Goal: Task Accomplishment & Management: Complete application form

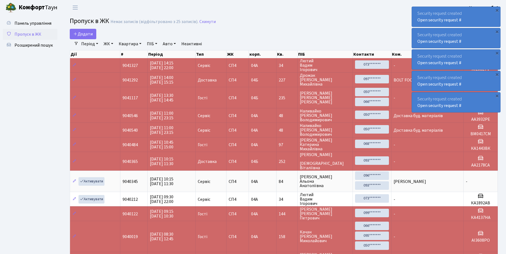
select select "25"
click at [38, 42] on link "Розширений пошук" at bounding box center [30, 45] width 55 height 11
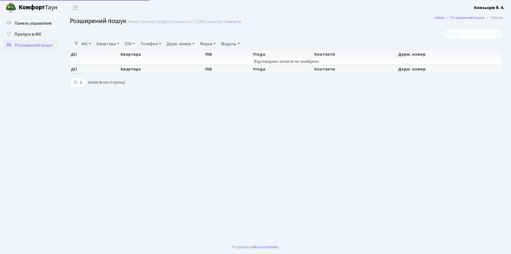
select select "25"
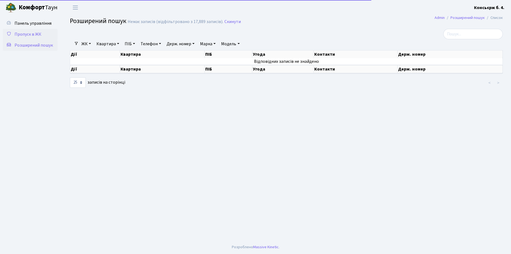
click at [28, 33] on span "Пропуск в ЖК" at bounding box center [28, 34] width 27 height 6
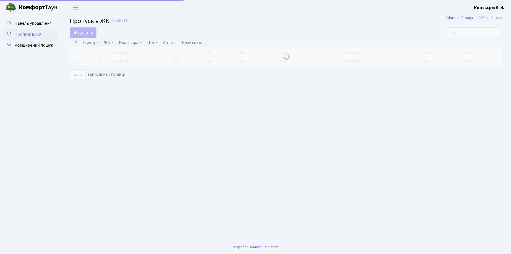
select select "25"
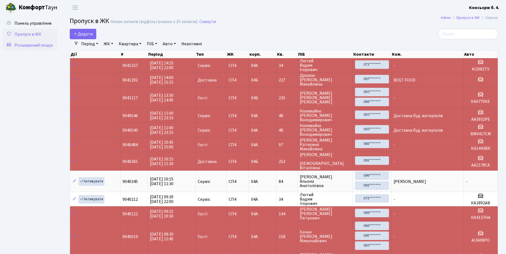
click at [26, 44] on span "Розширений пошук" at bounding box center [34, 45] width 38 height 6
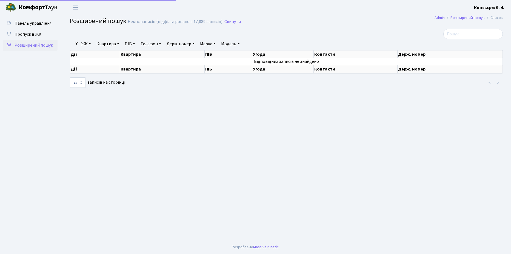
select select "25"
click at [459, 33] on input "search" at bounding box center [472, 34] width 59 height 10
type input "9"
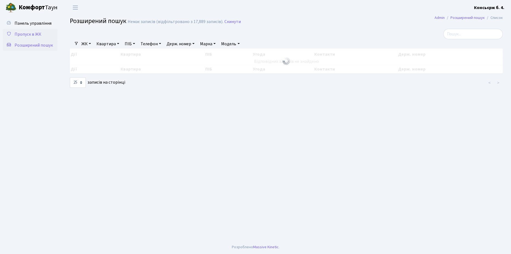
click at [32, 34] on span "Пропуск в ЖК" at bounding box center [28, 34] width 27 height 6
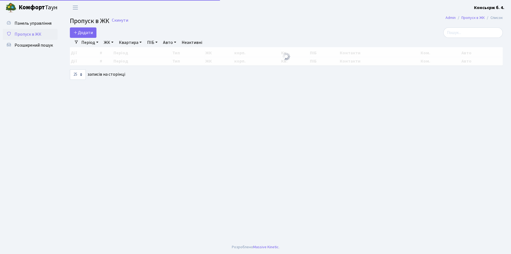
select select "25"
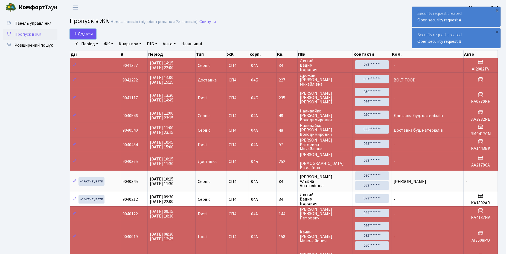
click at [86, 32] on span "Додати" at bounding box center [82, 34] width 19 height 6
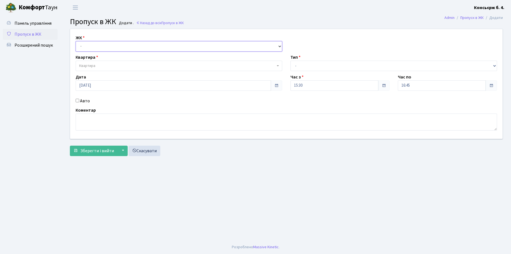
click at [92, 45] on select "- [STREET_ADDRESS]" at bounding box center [179, 46] width 206 height 10
select select "325"
click at [76, 41] on select "- СП4, Столичне шосе, 5" at bounding box center [179, 46] width 206 height 10
select select
click at [107, 63] on span "Квартира" at bounding box center [177, 65] width 196 height 5
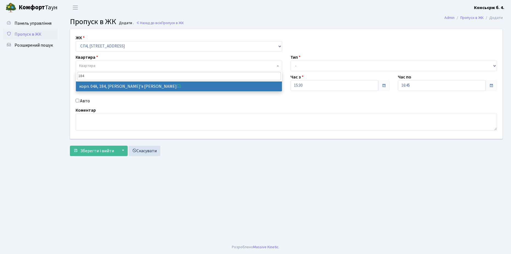
type input "184"
select select "21212"
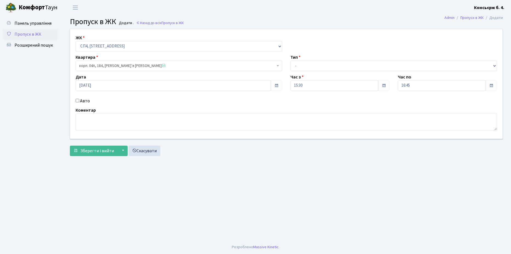
click at [77, 100] on input "Авто" at bounding box center [78, 101] width 4 height 4
checkbox input "true"
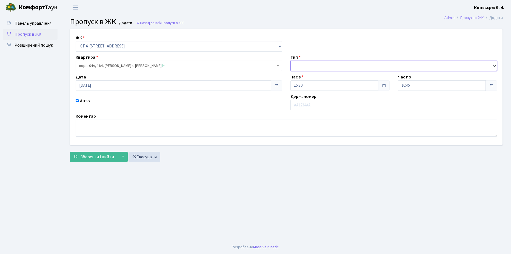
click at [326, 63] on select "- Доставка Таксі Гості Сервіс" at bounding box center [393, 66] width 206 height 10
select select "18"
click at [290, 61] on select "- Доставка Таксі Гості Сервіс" at bounding box center [393, 66] width 206 height 10
click at [315, 105] on input "text" at bounding box center [393, 105] width 206 height 10
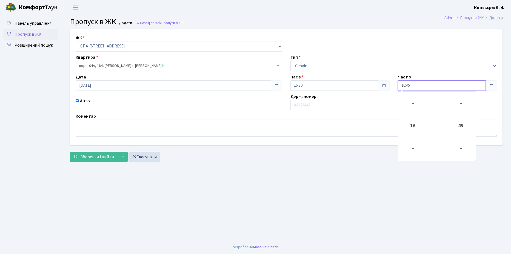
click at [417, 85] on input "16:45" at bounding box center [442, 85] width 88 height 10
click at [413, 105] on icon at bounding box center [412, 104] width 15 height 15
type input "17:45"
click at [325, 105] on input "text" at bounding box center [393, 105] width 206 height 10
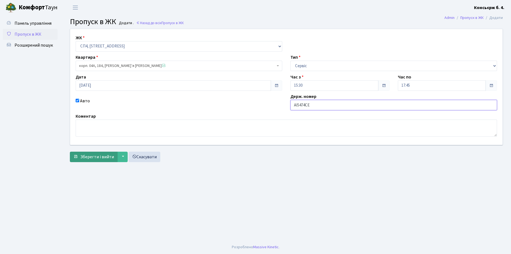
type input "АІ5474СЕ"
click at [92, 155] on span "Зберегти і вийти" at bounding box center [97, 157] width 34 height 6
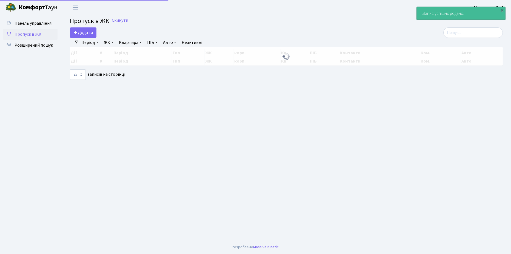
select select "25"
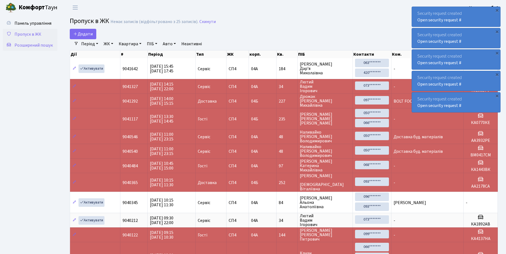
click at [36, 45] on span "Розширений пошук" at bounding box center [34, 45] width 38 height 6
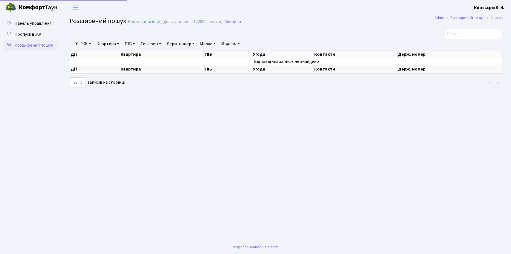
select select "25"
click at [29, 33] on span "Пропуск в ЖК" at bounding box center [28, 34] width 27 height 6
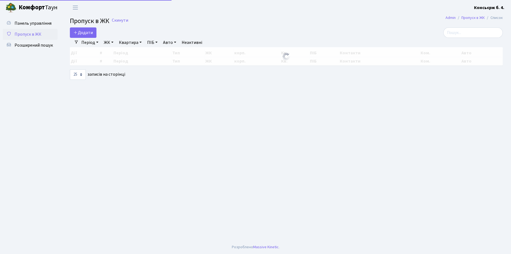
select select "25"
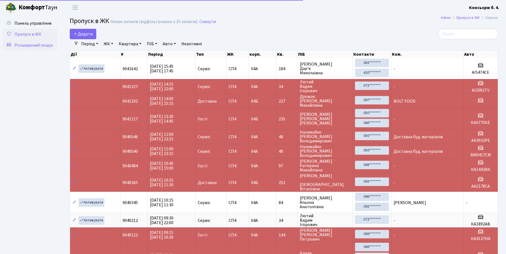
click at [28, 43] on span "Розширений пошук" at bounding box center [34, 45] width 38 height 6
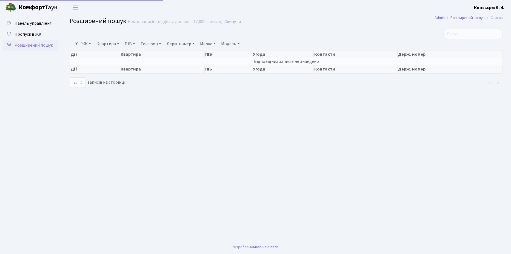
select select "25"
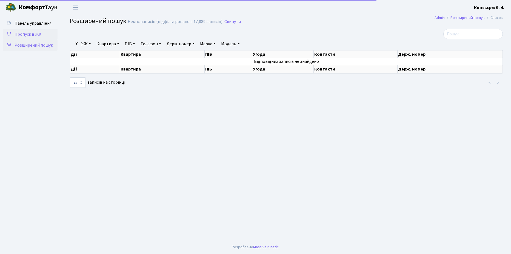
click at [29, 32] on span "Пропуск в ЖК" at bounding box center [28, 34] width 27 height 6
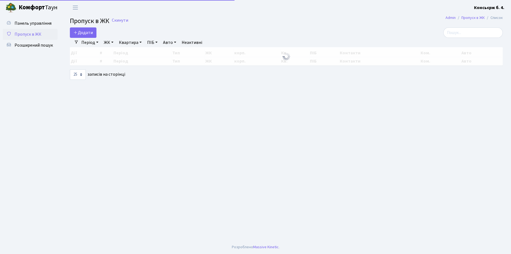
select select "25"
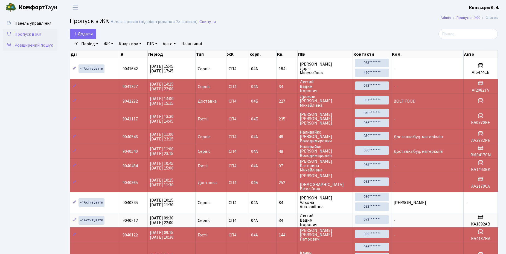
click at [27, 47] on span "Розширений пошук" at bounding box center [34, 45] width 38 height 6
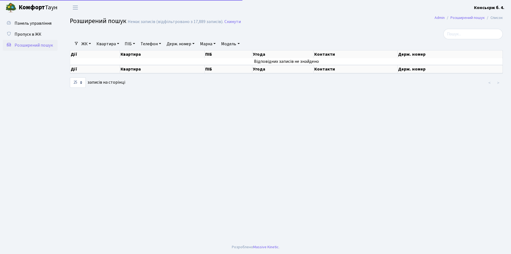
select select "25"
click at [484, 33] on input "search" at bounding box center [472, 34] width 59 height 10
type input "7286"
click at [18, 34] on span "Пропуск в ЖК" at bounding box center [28, 34] width 27 height 6
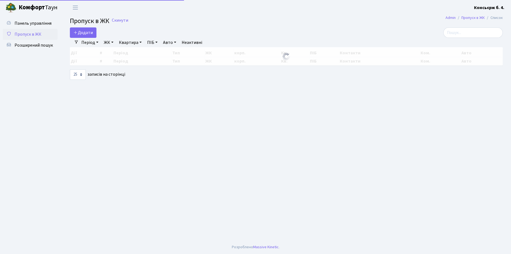
select select "25"
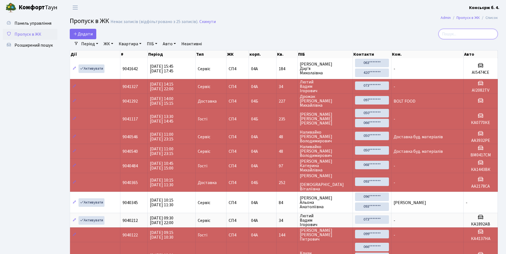
click at [455, 33] on input "search" at bounding box center [468, 34] width 59 height 10
click at [32, 45] on span "Розширений пошук" at bounding box center [34, 45] width 38 height 6
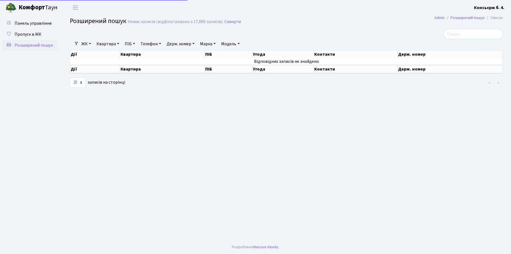
select select "25"
click at [471, 31] on input "search" at bounding box center [472, 34] width 59 height 10
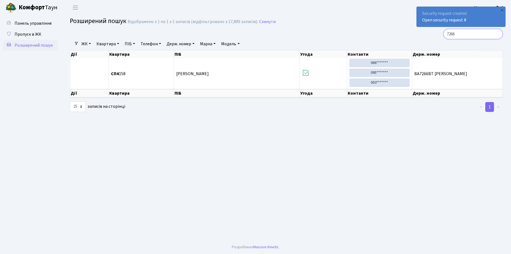
type input "7266"
click at [31, 33] on span "Пропуск в ЖК" at bounding box center [28, 34] width 27 height 6
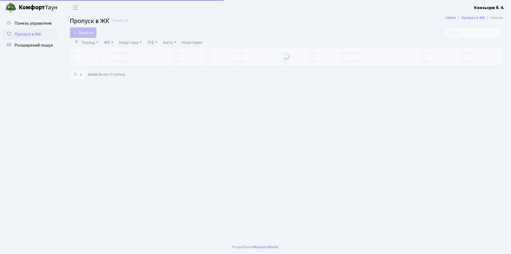
select select "25"
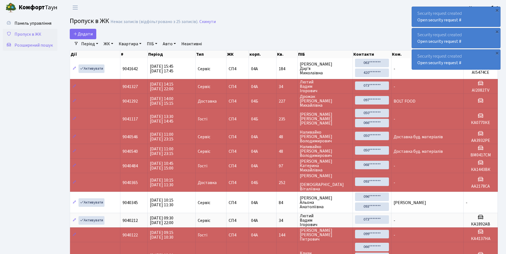
click at [32, 45] on span "Розширений пошук" at bounding box center [34, 45] width 38 height 6
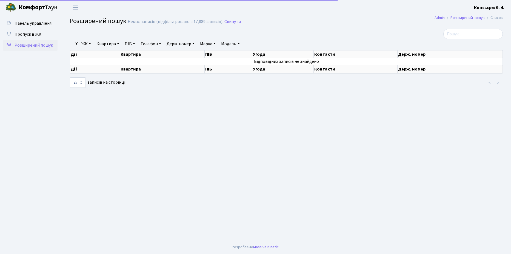
select select "25"
click at [29, 33] on span "Пропуск в ЖК" at bounding box center [28, 34] width 27 height 6
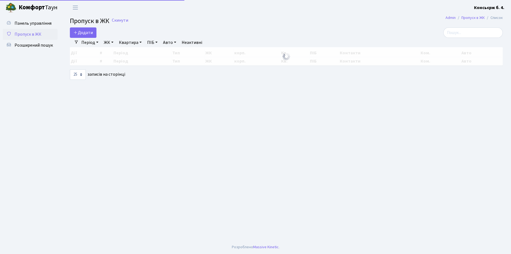
select select "25"
